Goal: Transaction & Acquisition: Purchase product/service

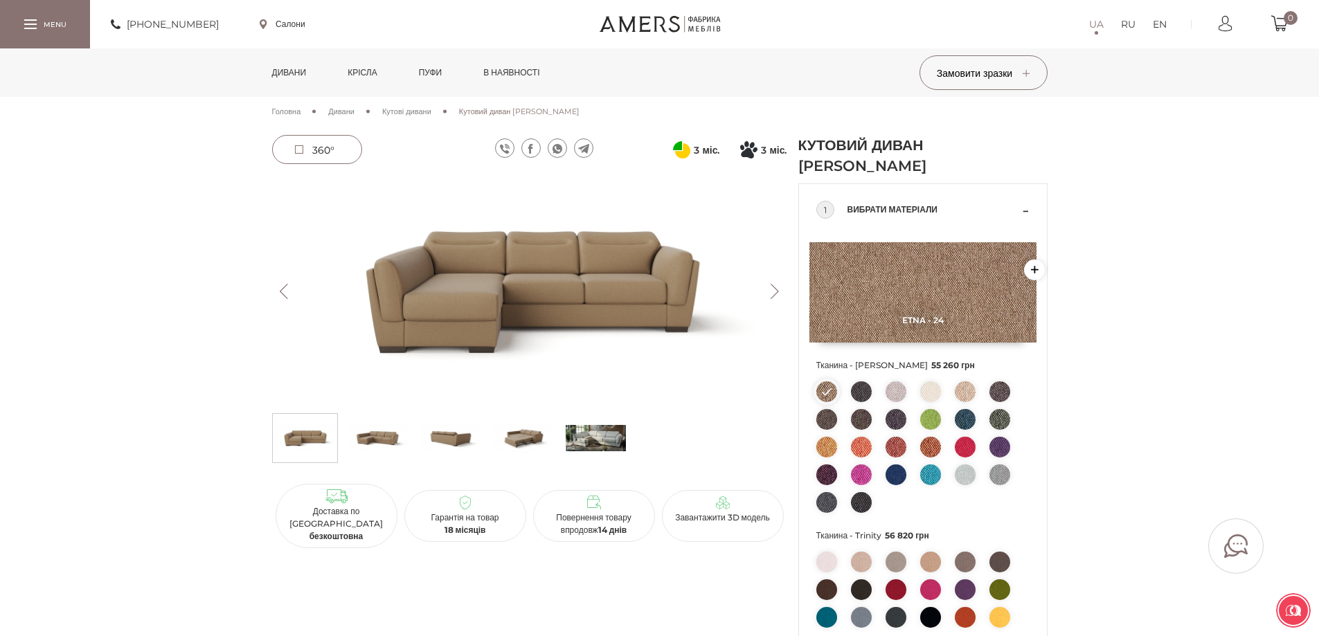
click at [286, 75] on link "Дивани" at bounding box center [289, 72] width 55 height 48
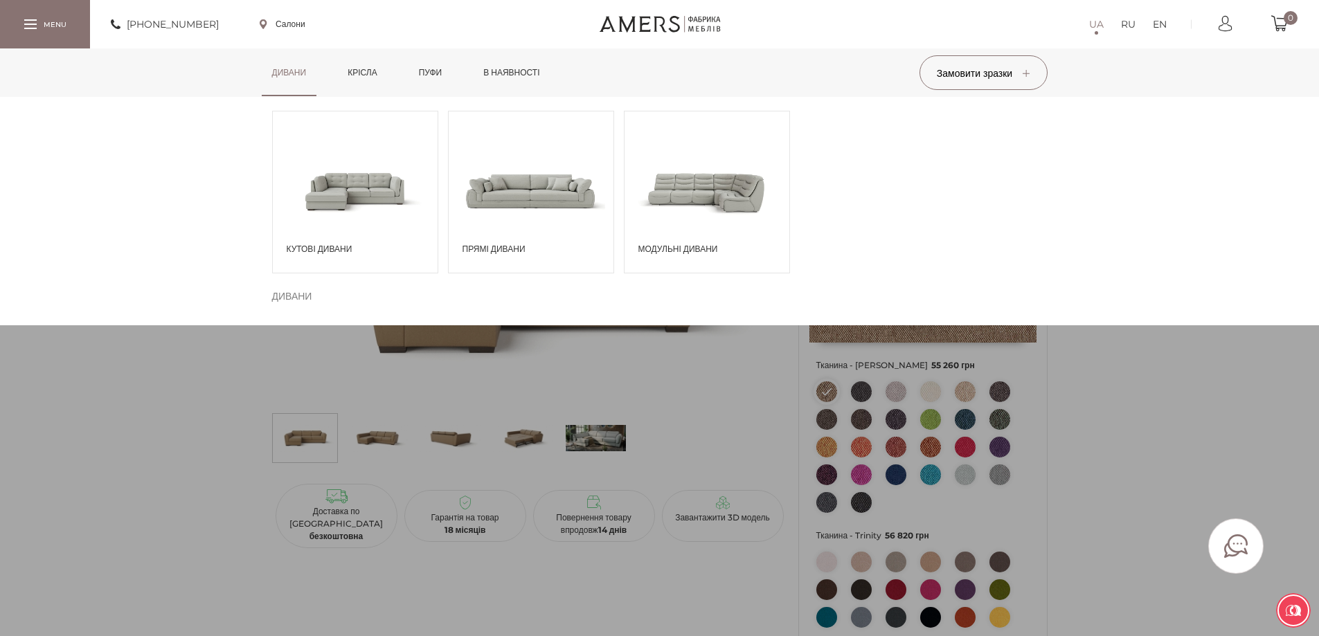
click at [593, 97] on div "Дивани Кутові дивани Дивани" at bounding box center [659, 72] width 1319 height 48
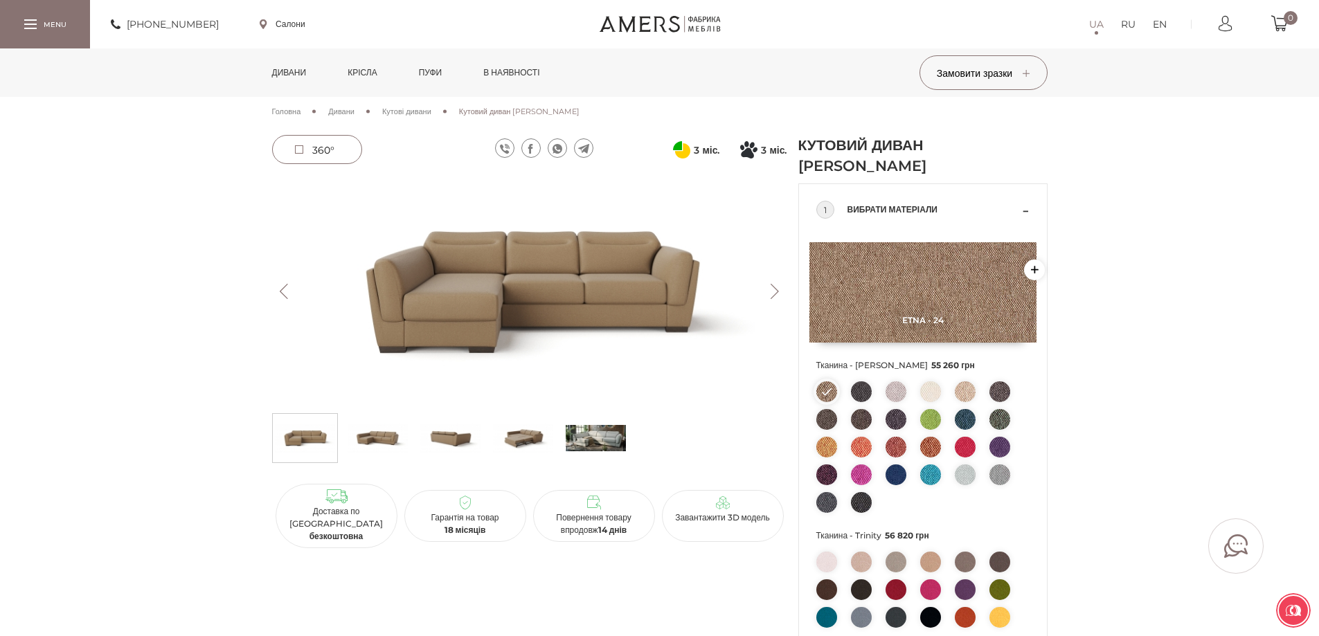
click at [593, 434] on img at bounding box center [596, 438] width 60 height 42
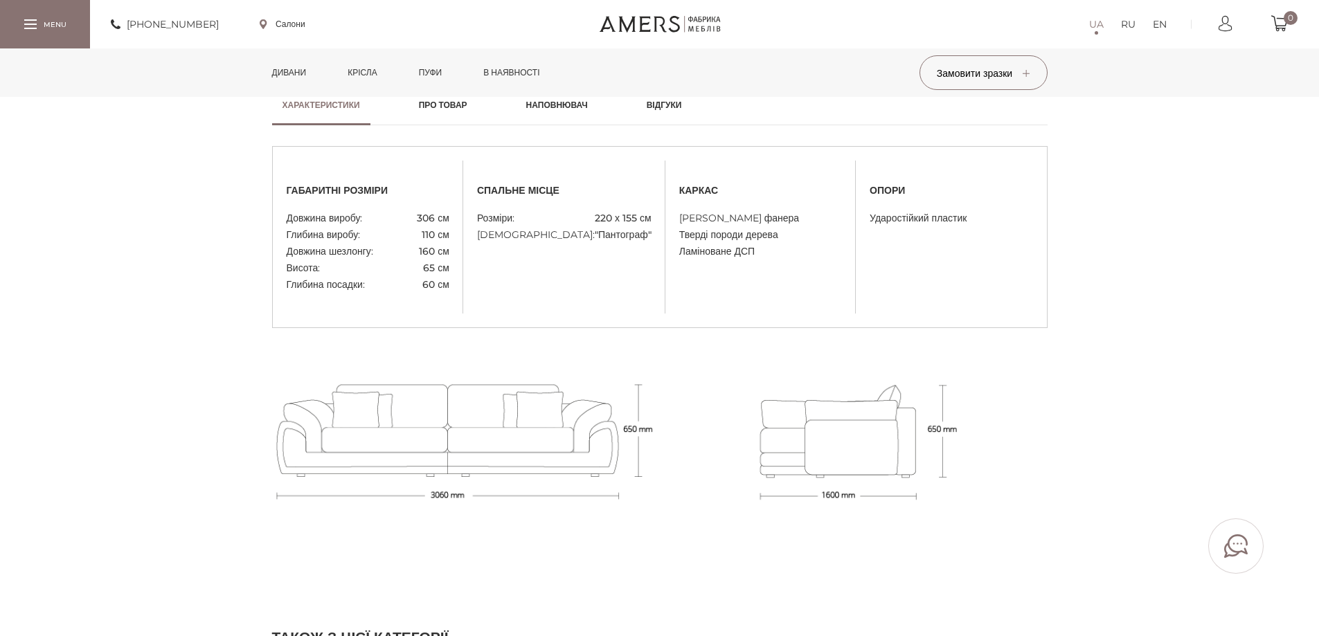
click at [286, 73] on link "Дивани" at bounding box center [289, 72] width 55 height 48
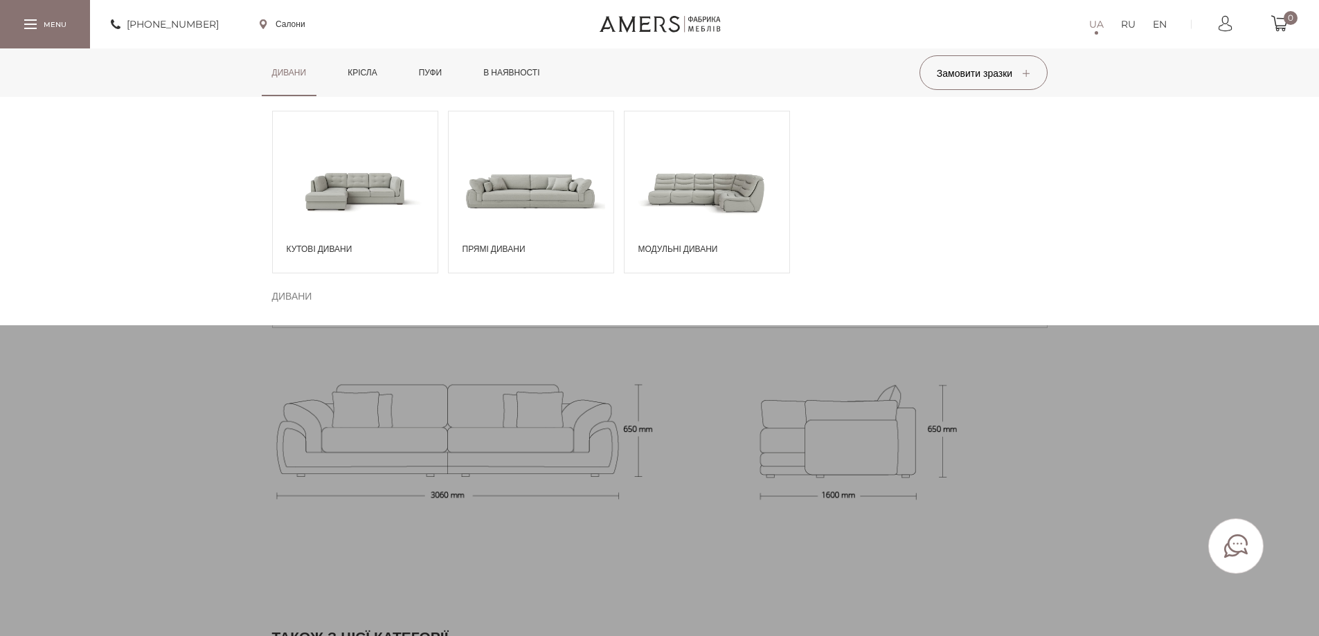
click at [388, 197] on span at bounding box center [355, 191] width 165 height 96
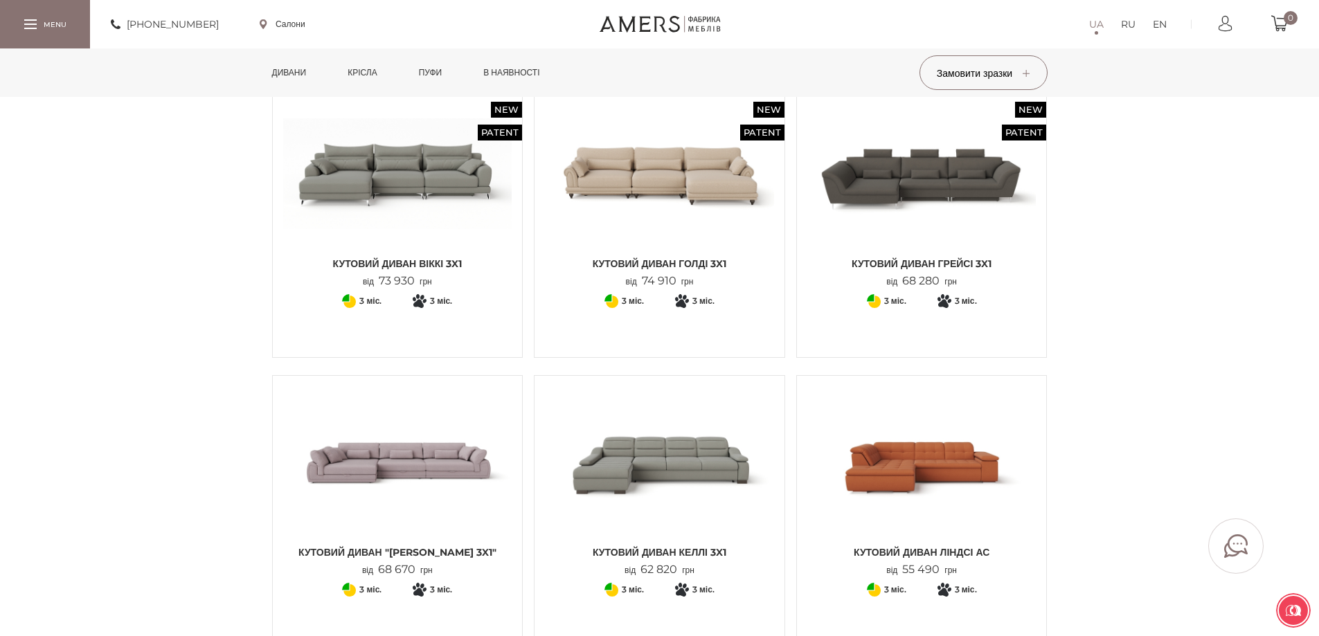
scroll to position [1315, 0]
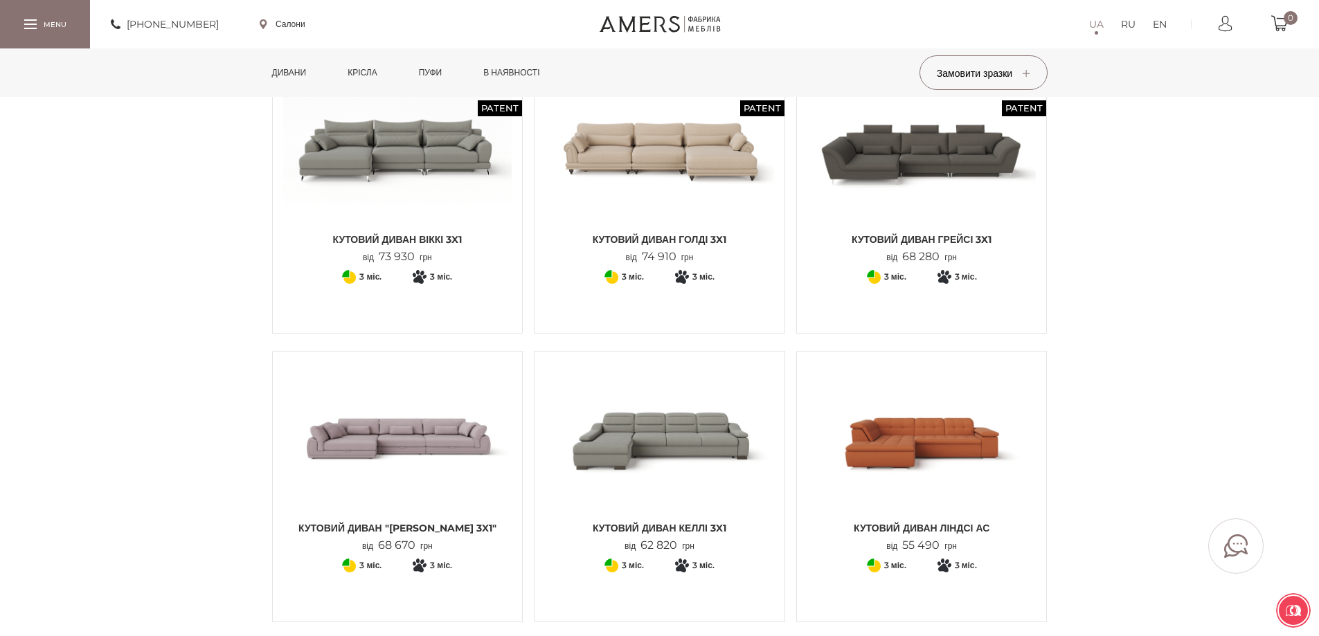
click at [520, 463] on div "Кутовий Диван "Джемма 3x1" від 68 670 грн + 76 3 22 890" at bounding box center [397, 486] width 251 height 271
click at [441, 454] on img at bounding box center [397, 438] width 229 height 152
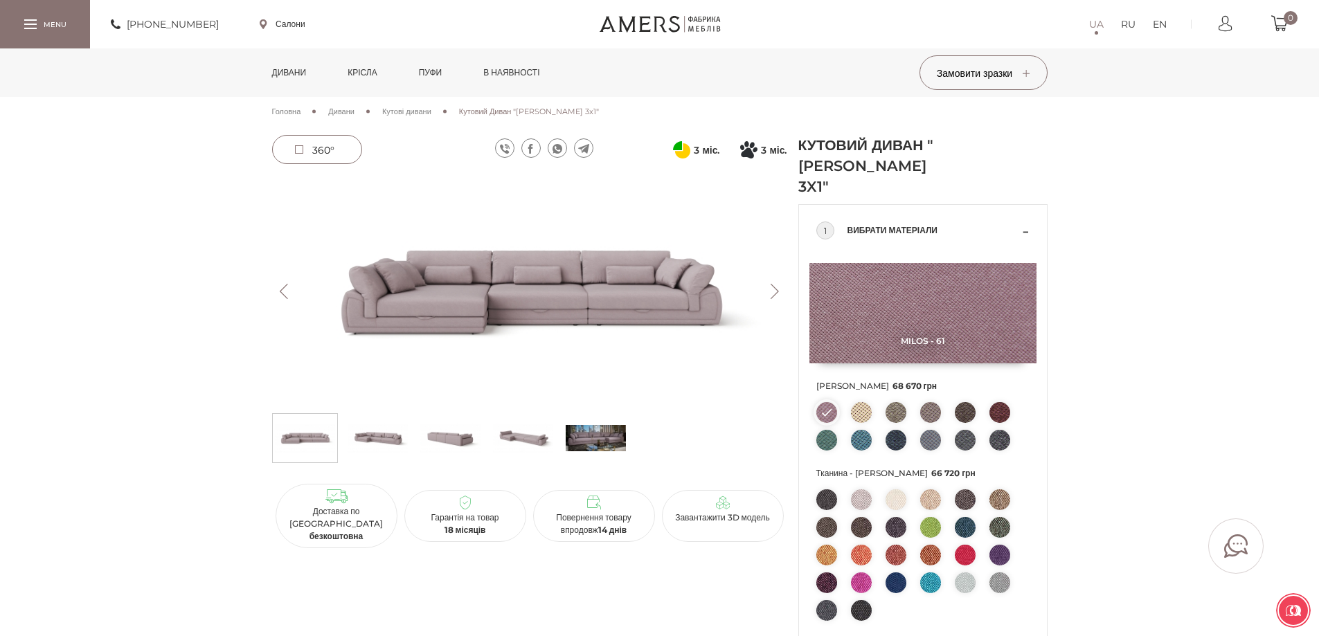
click at [273, 68] on link "Дивани" at bounding box center [289, 72] width 55 height 48
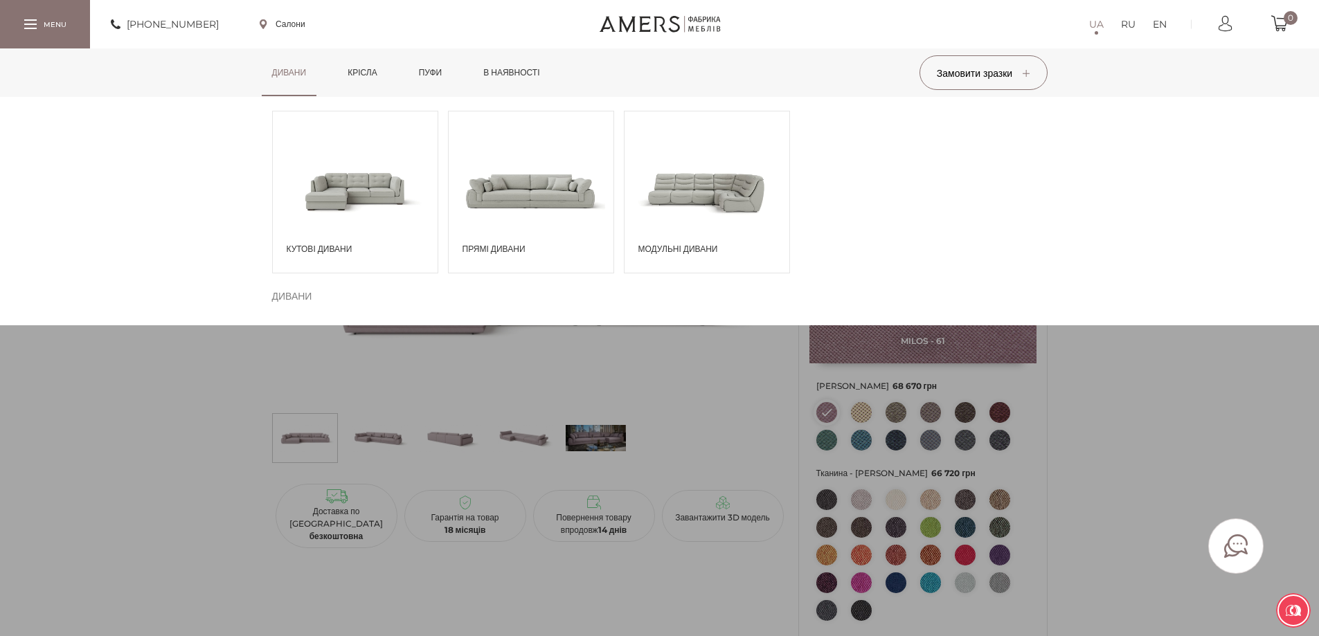
click at [353, 197] on span at bounding box center [355, 191] width 165 height 96
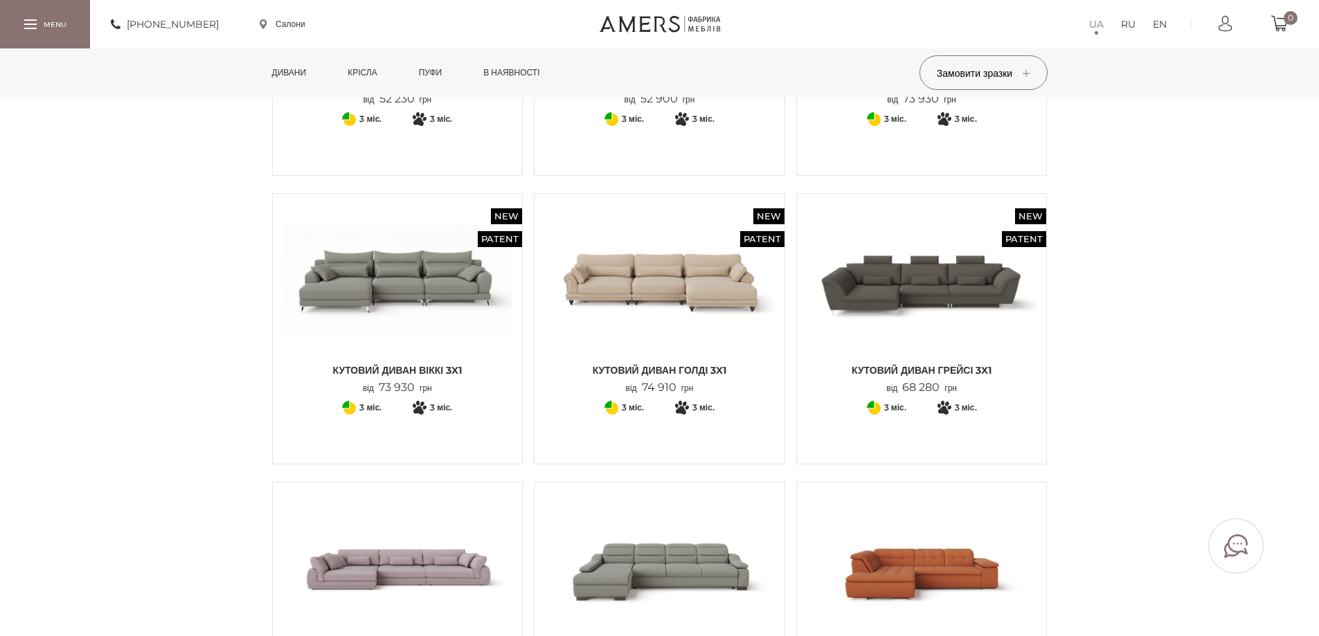
scroll to position [1246, 0]
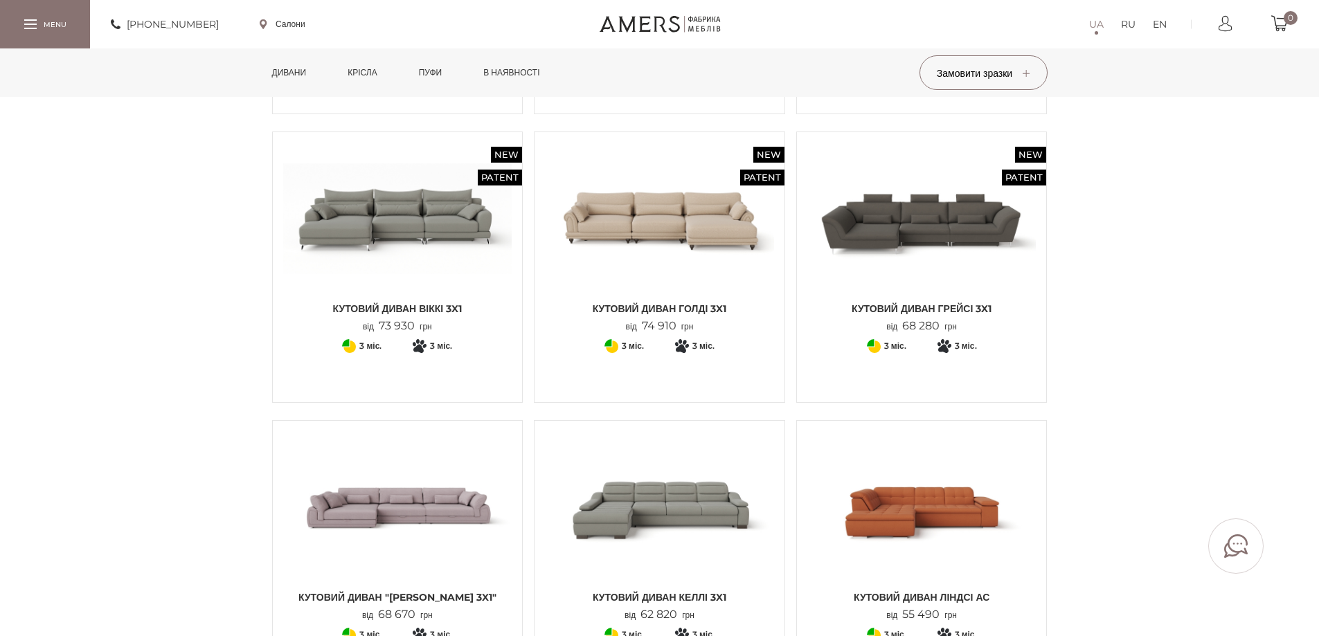
click at [904, 285] on img at bounding box center [921, 219] width 229 height 152
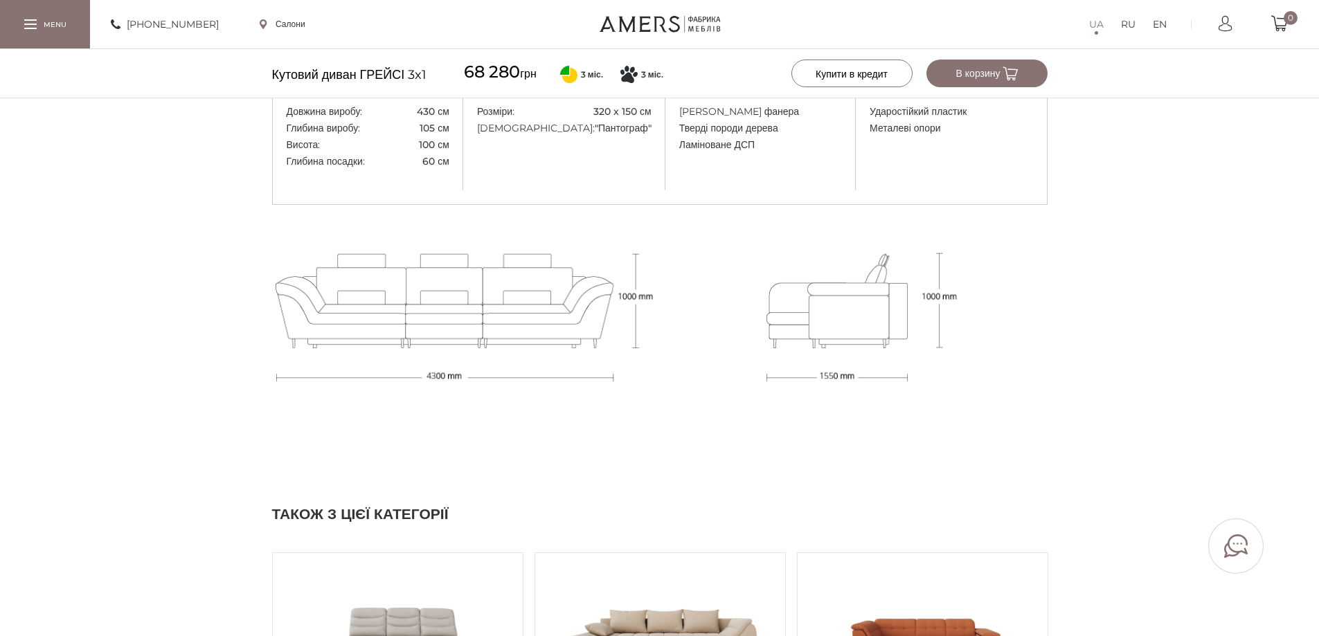
scroll to position [831, 0]
